Goal: Entertainment & Leisure: Consume media (video, audio)

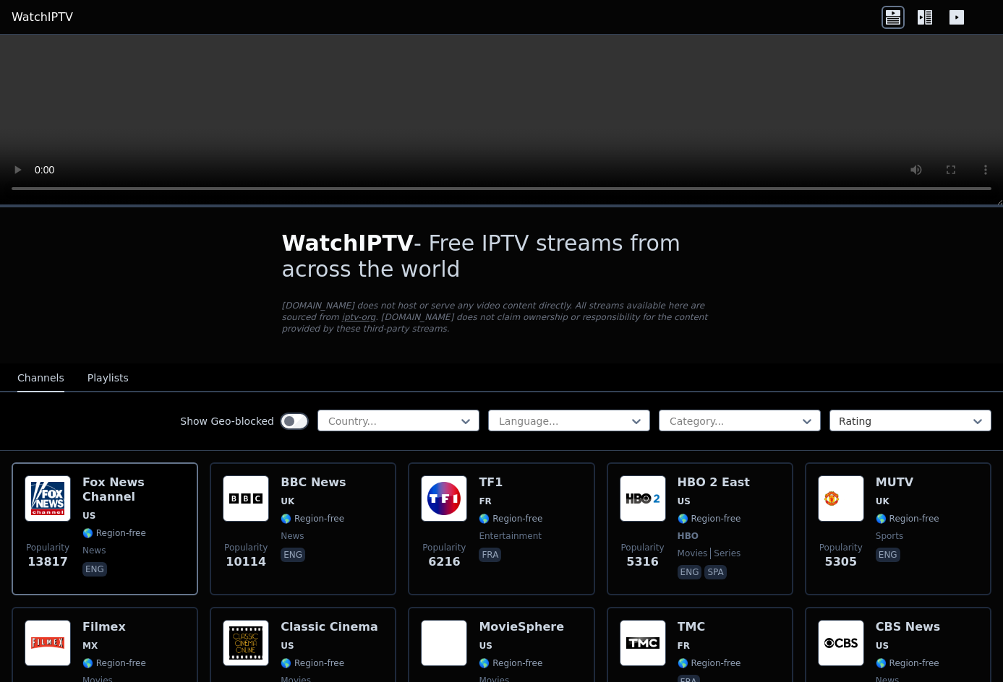
click at [98, 365] on button "Playlists" at bounding box center [107, 378] width 41 height 27
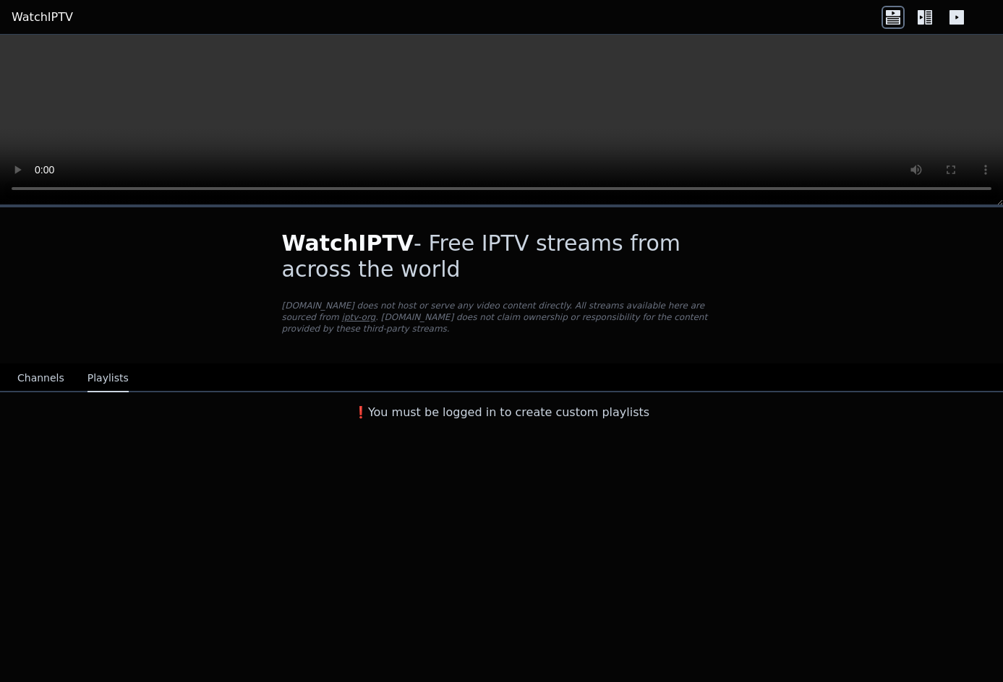
click at [55, 365] on button "Channels" at bounding box center [40, 378] width 47 height 27
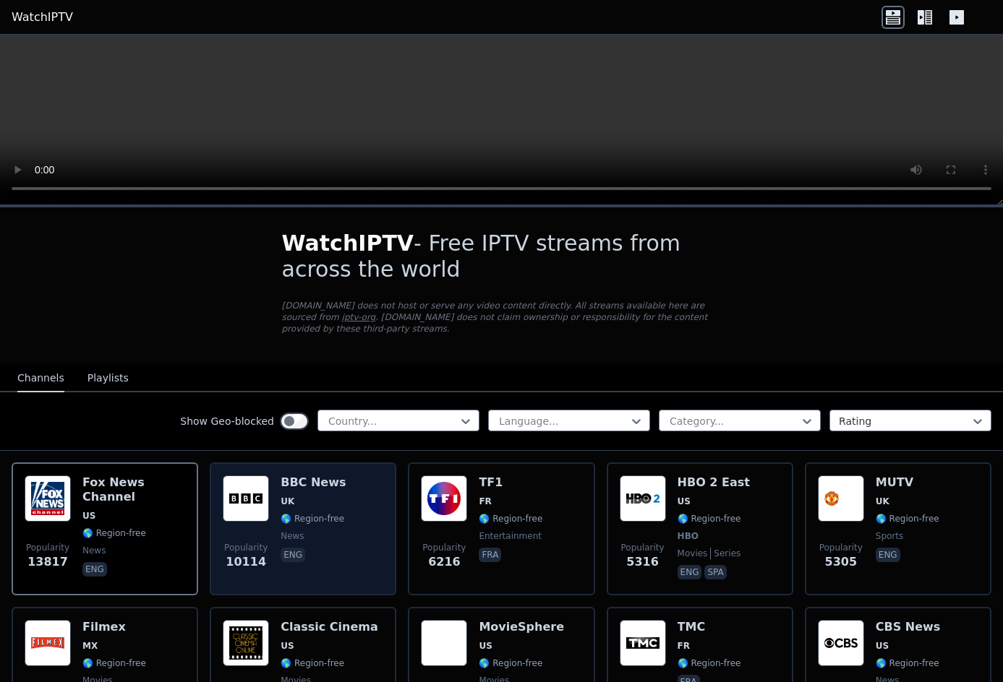
click at [300, 531] on span "news" at bounding box center [313, 537] width 65 height 12
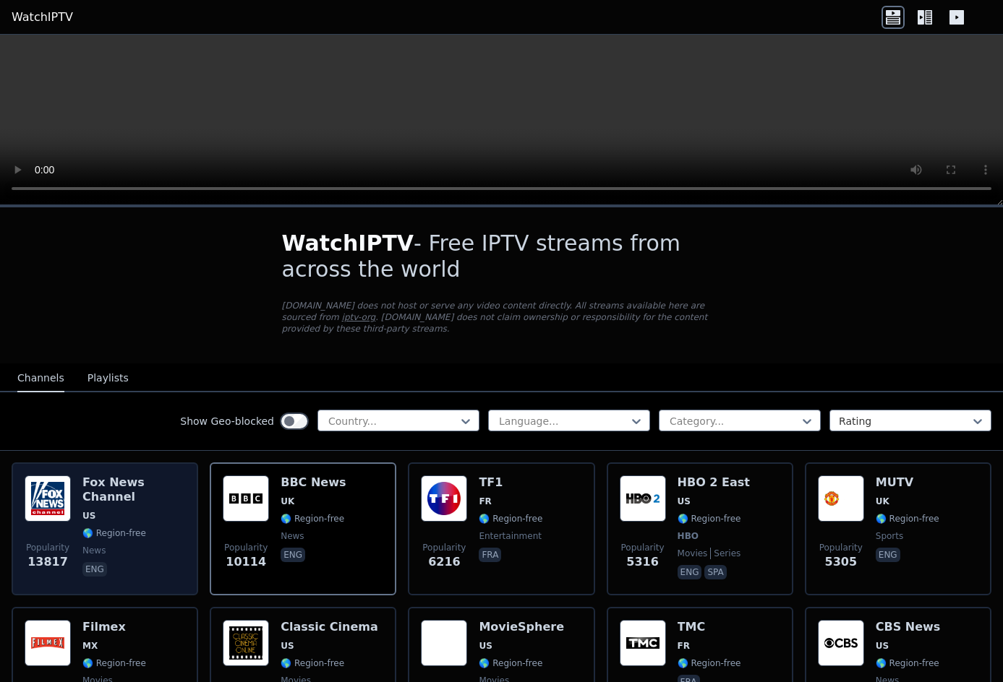
click at [135, 497] on div "[PERSON_NAME] US 🌎 Region-free news eng" at bounding box center [133, 529] width 103 height 107
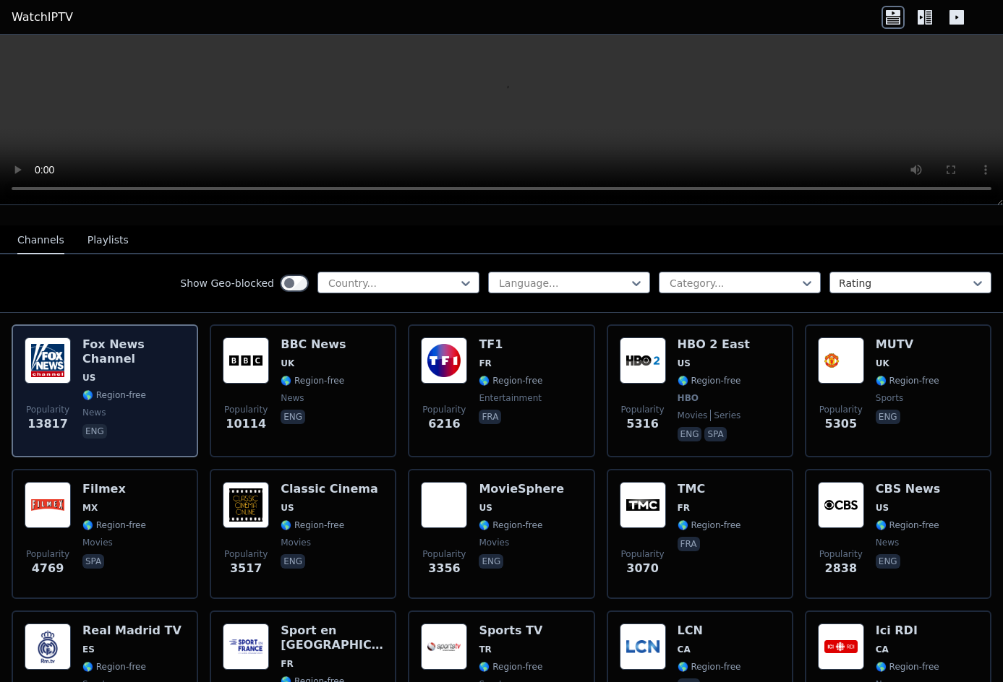
scroll to position [179, 0]
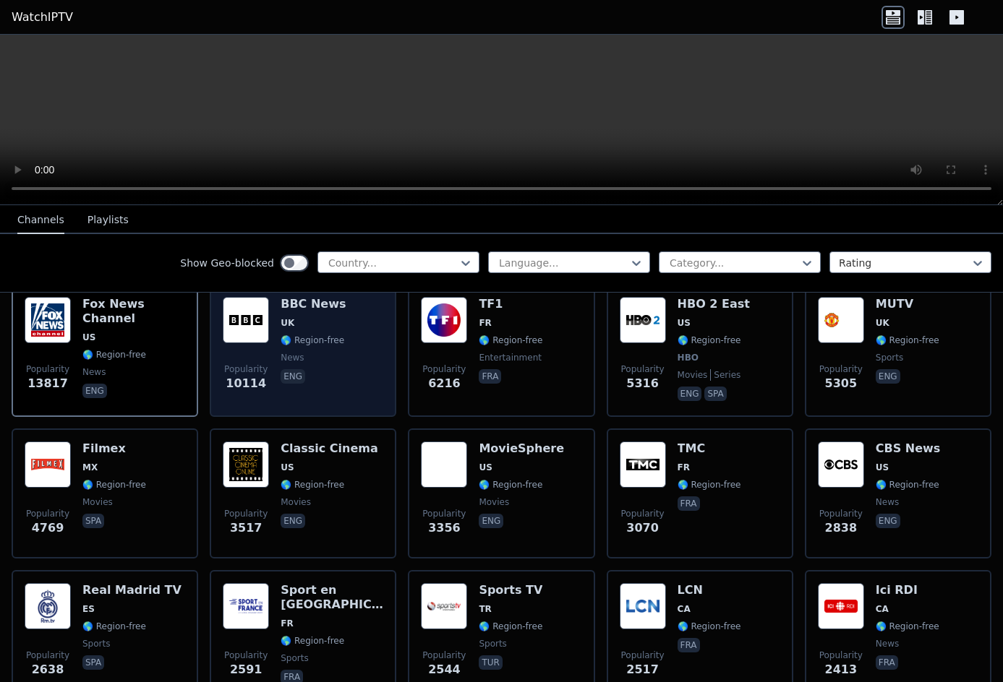
click at [340, 346] on div "Popularity 10114 BBC News UK 🌎 Region-free news eng" at bounding box center [303, 350] width 160 height 107
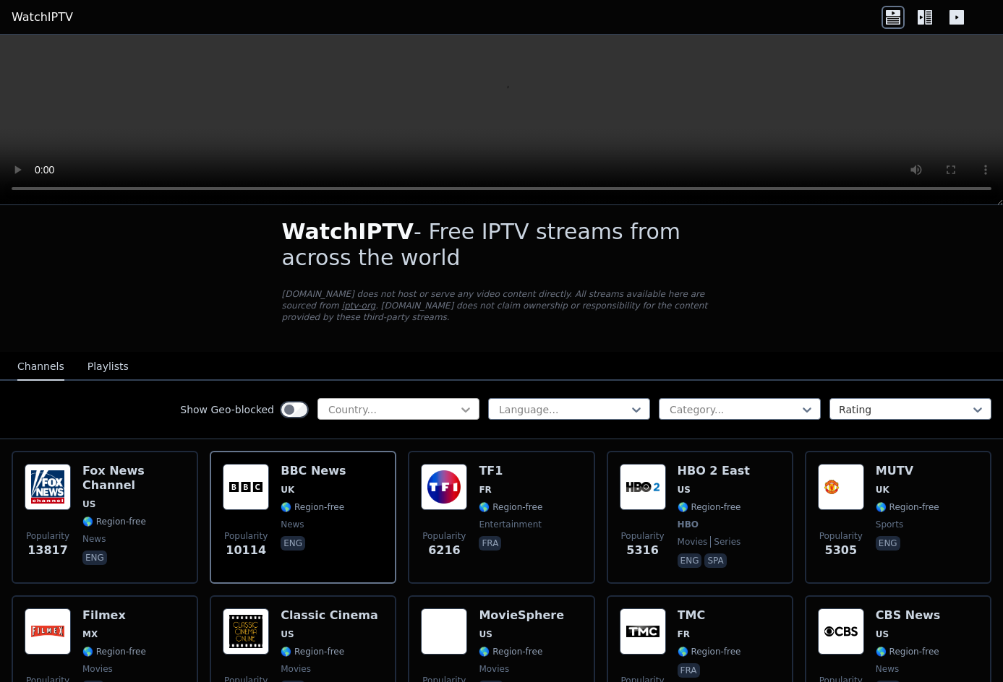
scroll to position [0, 0]
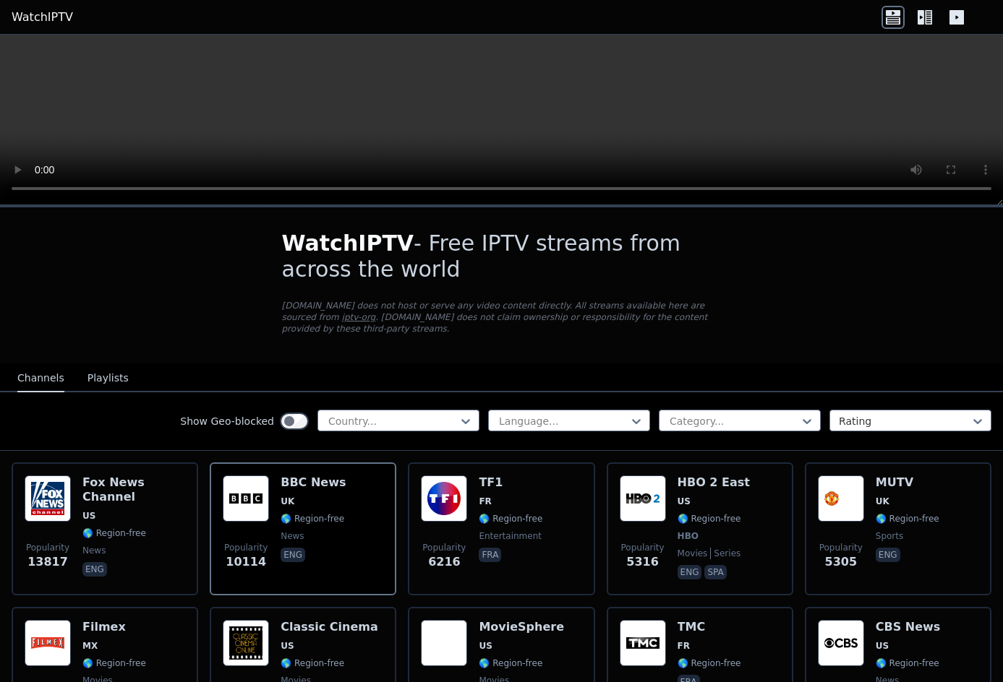
click at [482, 99] on video at bounding box center [501, 120] width 1003 height 171
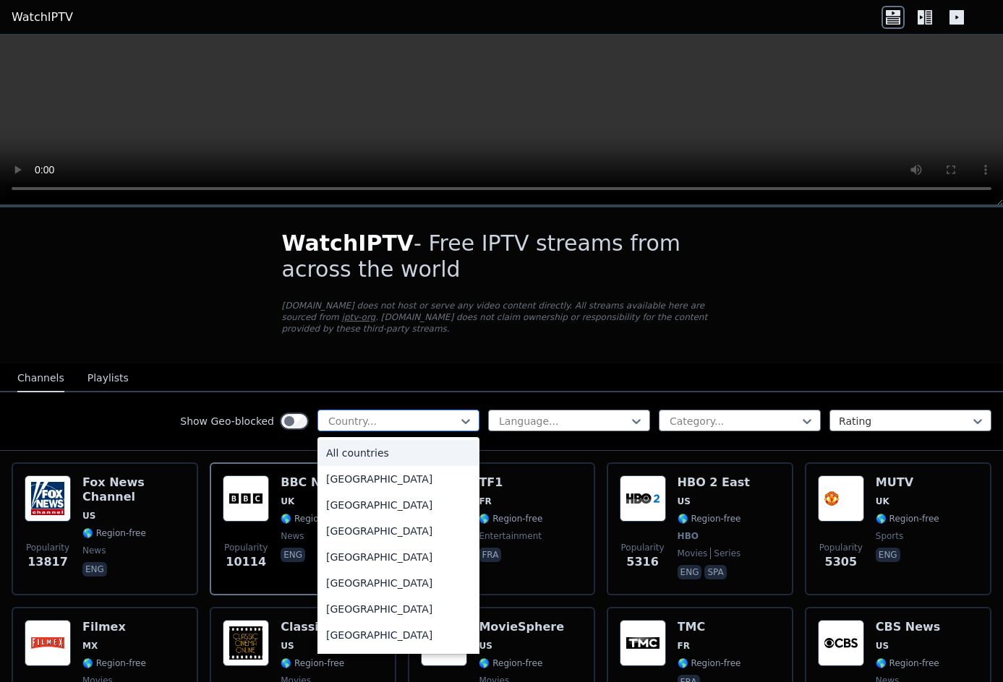
click at [420, 410] on div "Country..." at bounding box center [398, 421] width 162 height 22
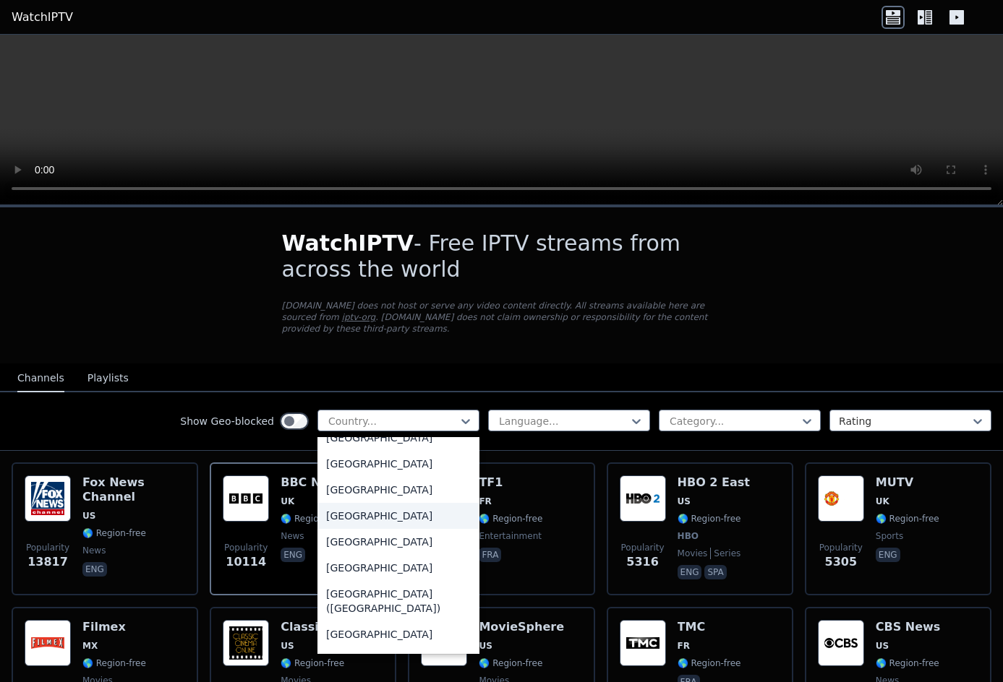
scroll to position [3229, 0]
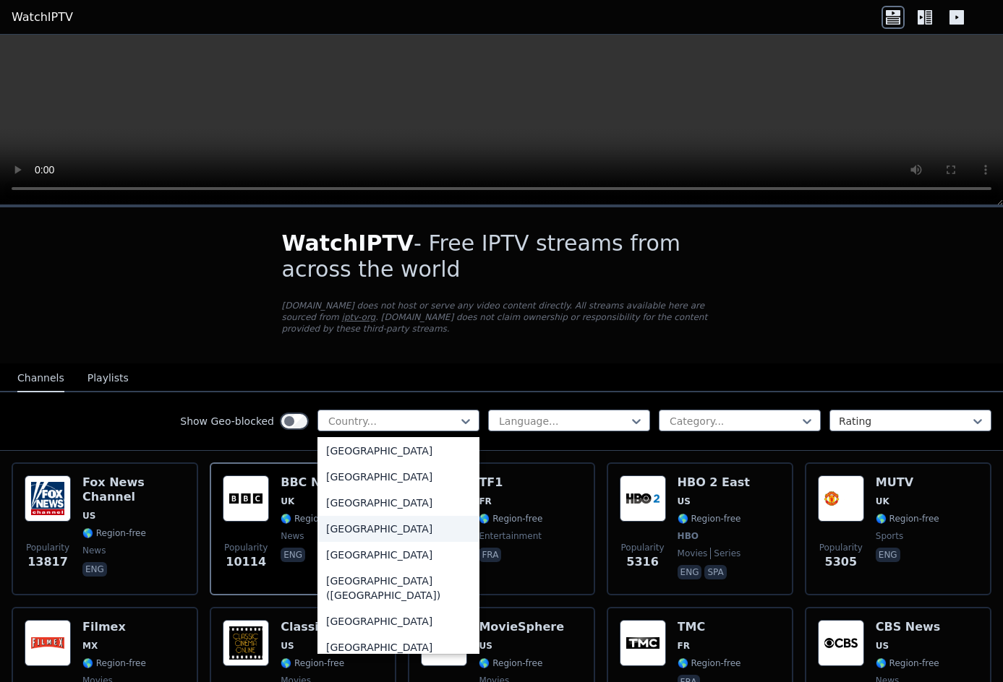
click at [365, 536] on div "Morocco" at bounding box center [398, 529] width 162 height 26
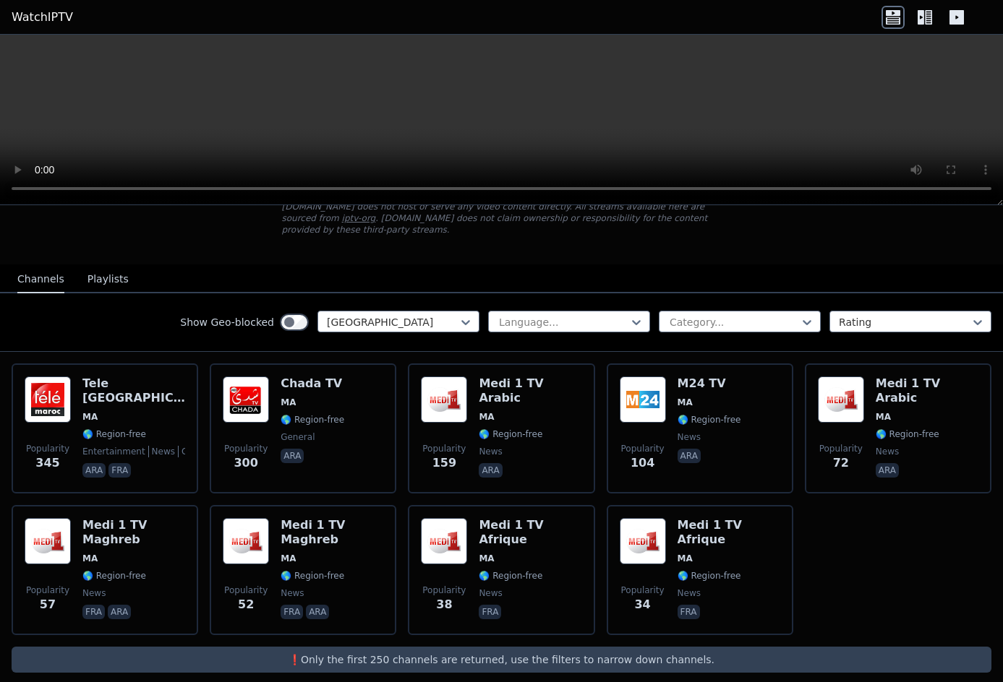
scroll to position [101, 0]
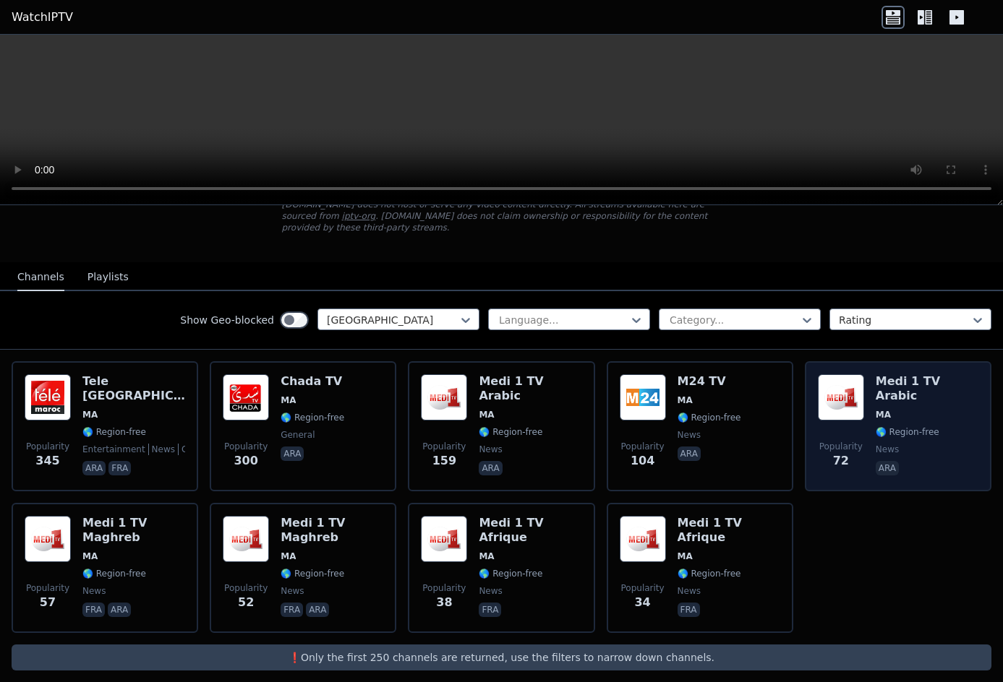
click at [876, 427] on span "🌎 Region-free" at bounding box center [908, 433] width 64 height 12
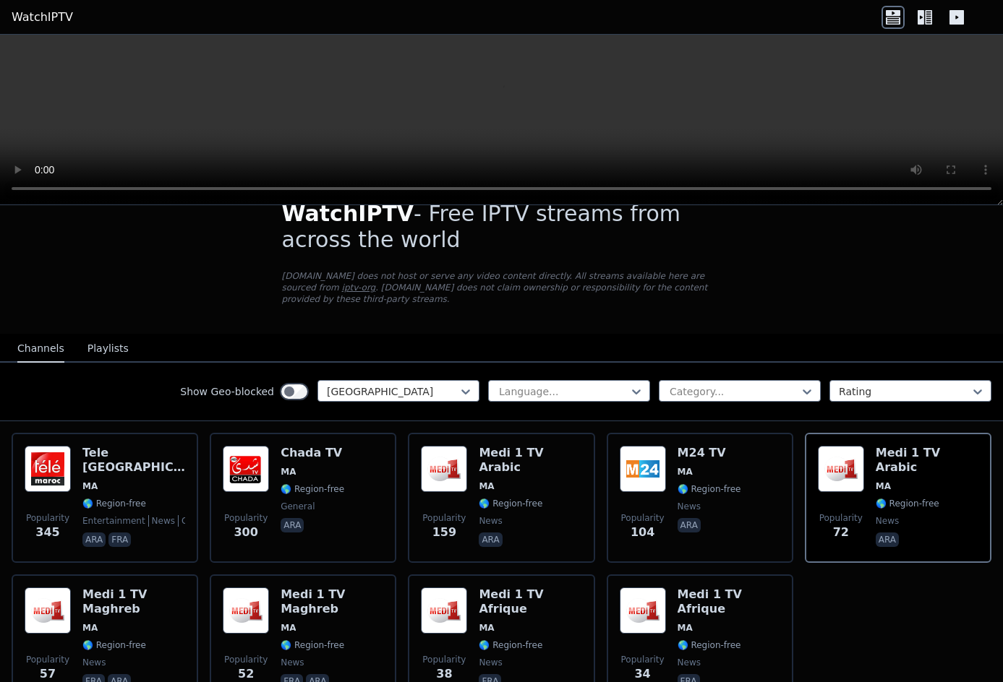
scroll to position [0, 0]
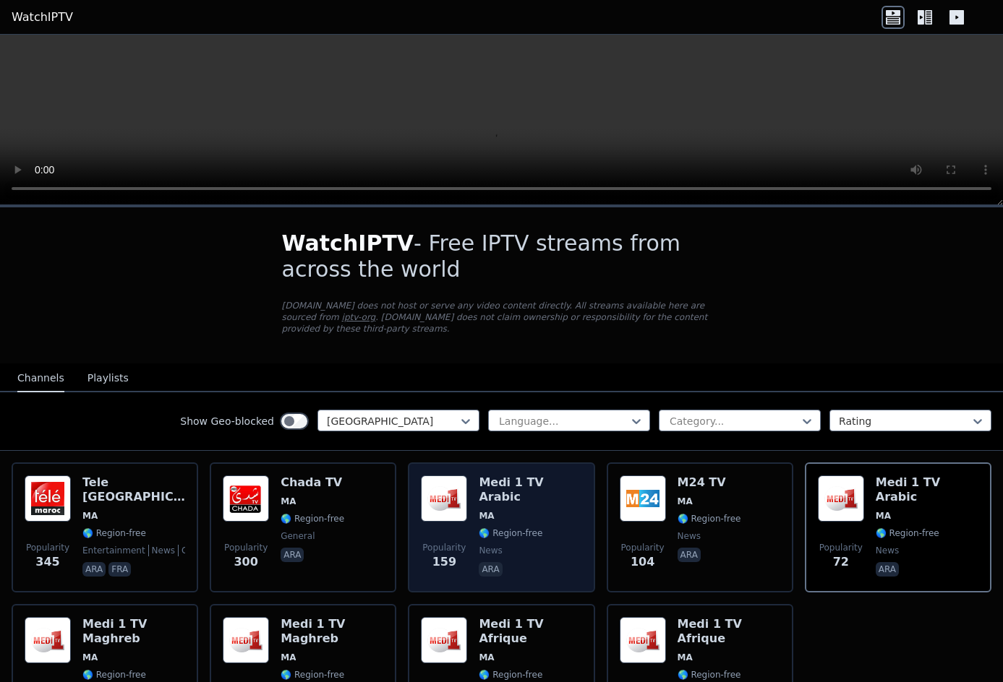
click at [497, 562] on span "ara" at bounding box center [530, 570] width 103 height 17
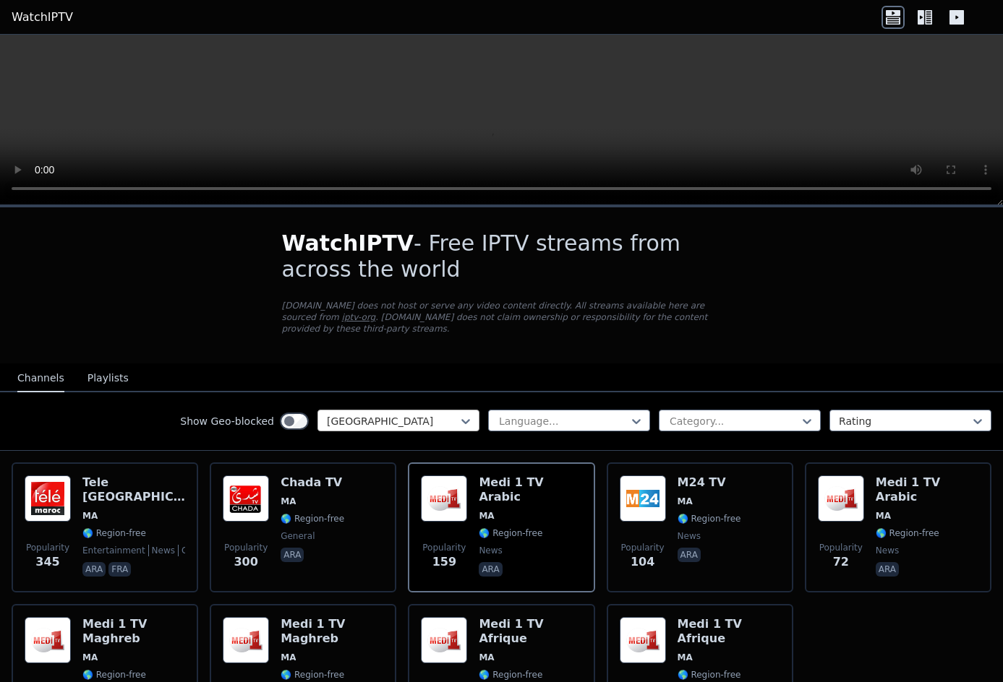
click at [417, 415] on div at bounding box center [393, 421] width 132 height 14
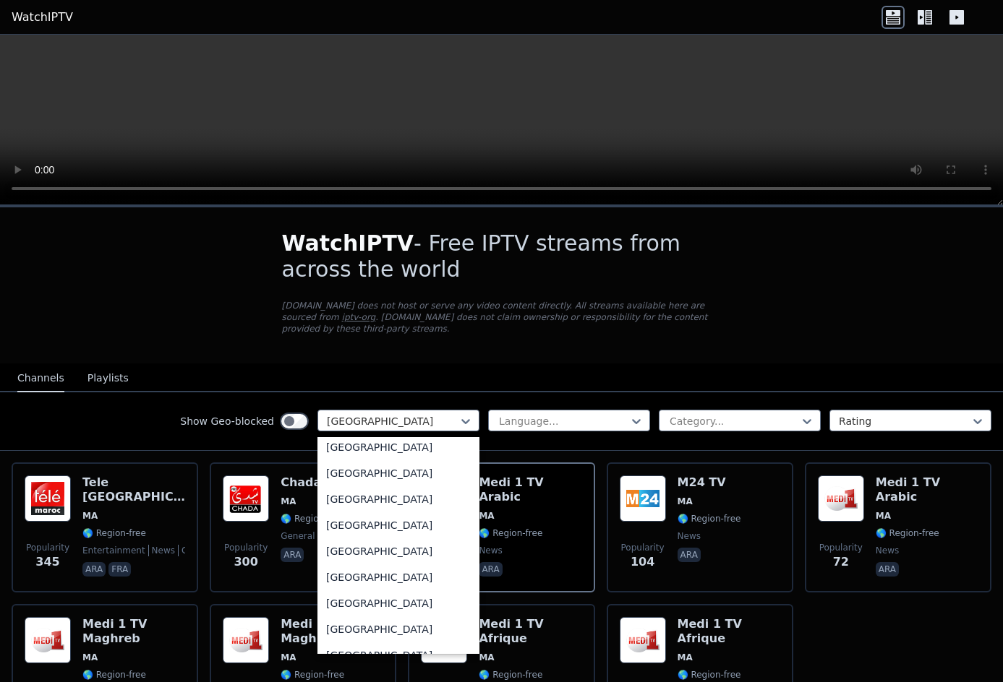
scroll to position [5165, 0]
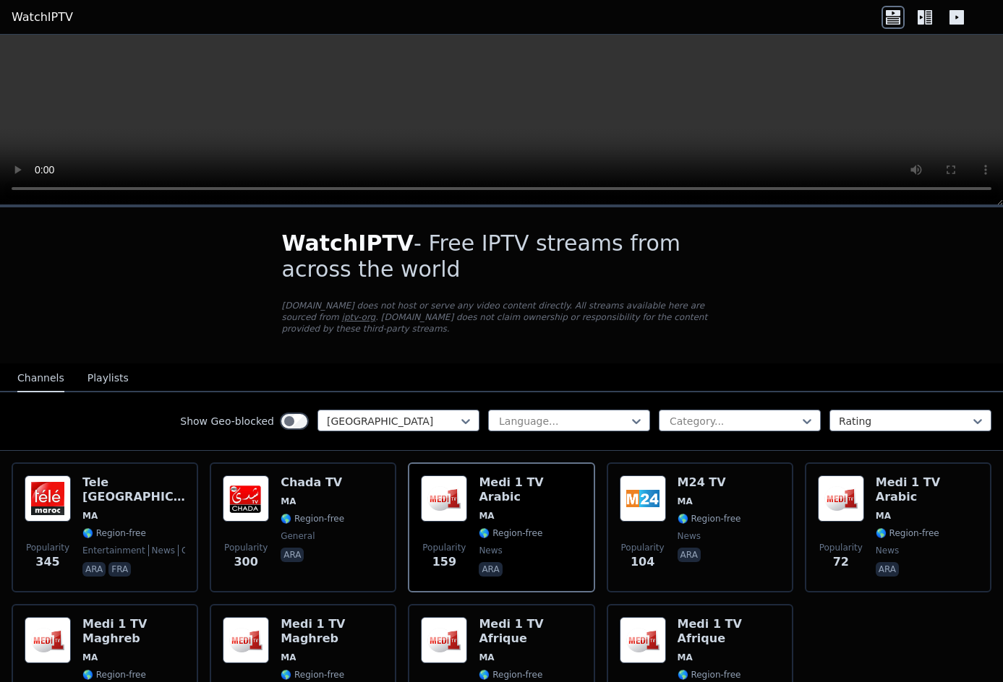
click at [481, 340] on div "WatchIPTV - Free IPTV streams from across the world WatchIPTV.xyz does not host…" at bounding box center [502, 285] width 486 height 156
